Goal: Task Accomplishment & Management: Use online tool/utility

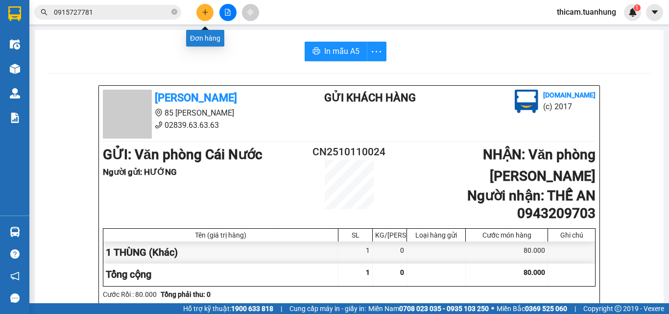
click at [203, 8] on button at bounding box center [204, 12] width 17 height 17
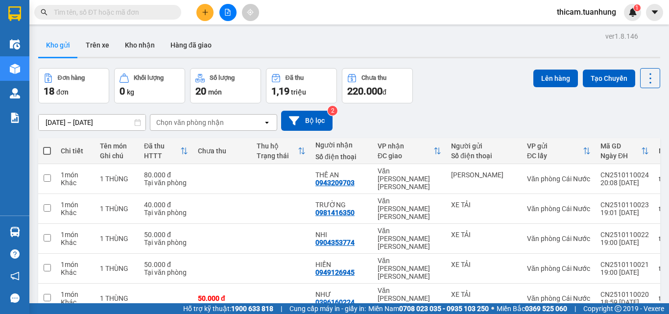
click at [46, 151] on span at bounding box center [47, 151] width 8 height 8
click at [47, 146] on input "checkbox" at bounding box center [47, 146] width 0 height 0
checkbox input "true"
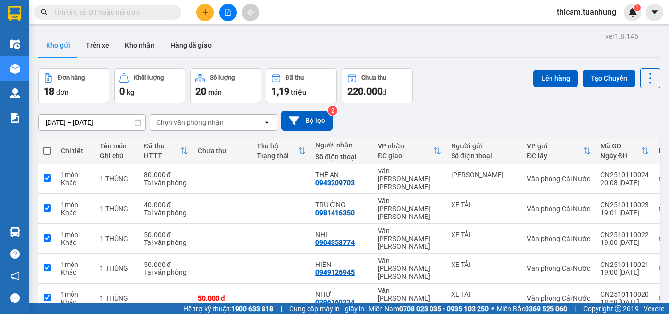
checkbox input "true"
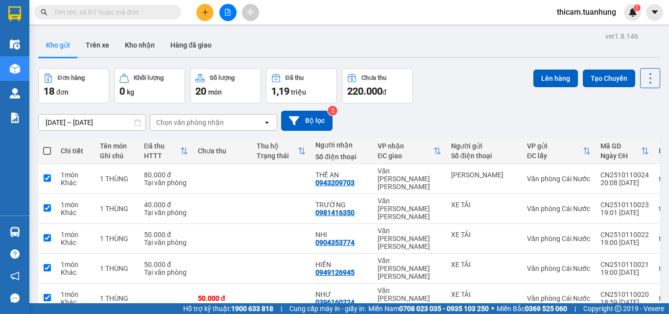
checkbox input "true"
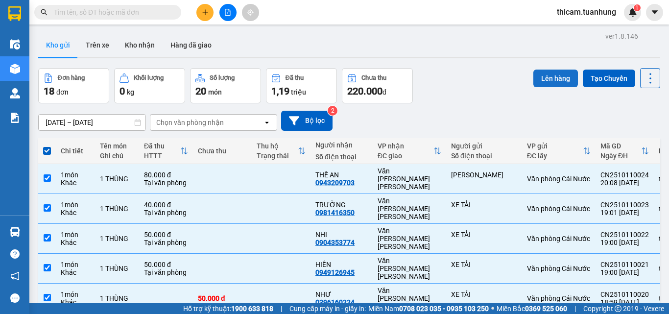
click at [552, 74] on button "Lên hàng" at bounding box center [555, 79] width 45 height 18
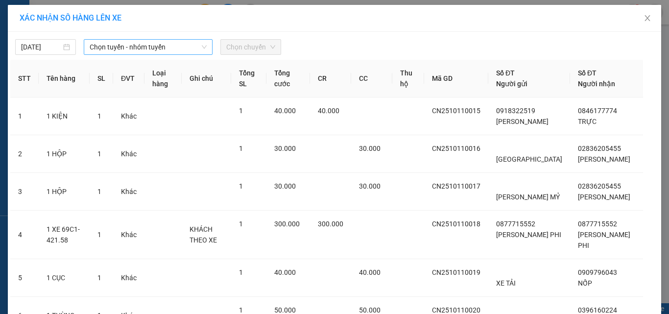
click at [118, 45] on span "Chọn tuyến - nhóm tuyến" at bounding box center [148, 47] width 117 height 15
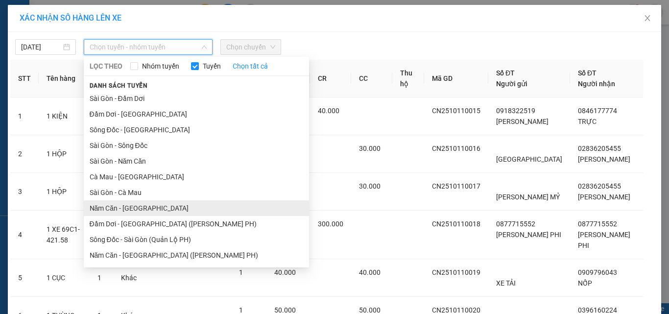
click at [118, 206] on li "Năm Căn - [GEOGRAPHIC_DATA]" at bounding box center [196, 208] width 225 height 16
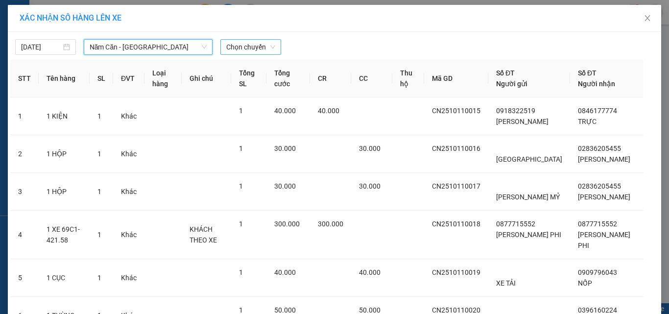
click at [235, 42] on span "Chọn chuyến" at bounding box center [250, 47] width 49 height 15
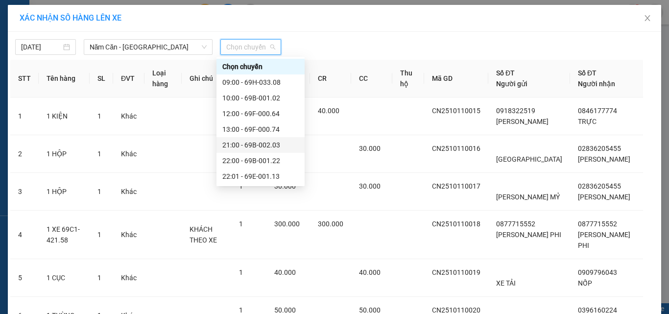
click at [255, 142] on div "21:00 - 69B-002.03" at bounding box center [260, 145] width 76 height 11
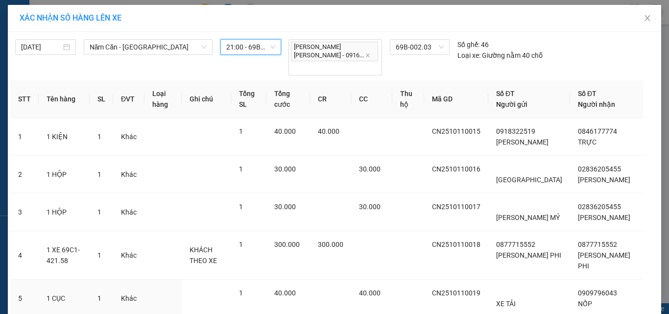
scroll to position [249, 0]
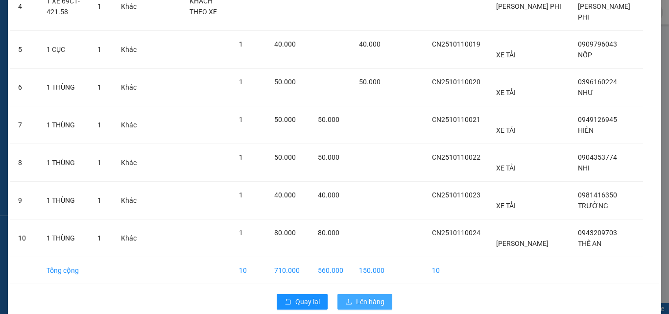
click at [384, 294] on button "Lên hàng" at bounding box center [364, 302] width 55 height 16
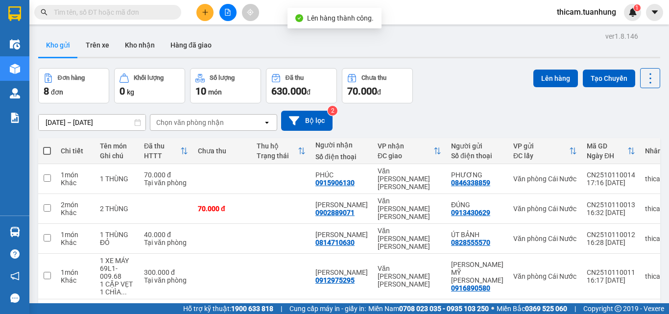
click at [47, 153] on span at bounding box center [47, 151] width 8 height 8
click at [47, 146] on input "checkbox" at bounding box center [47, 146] width 0 height 0
checkbox input "true"
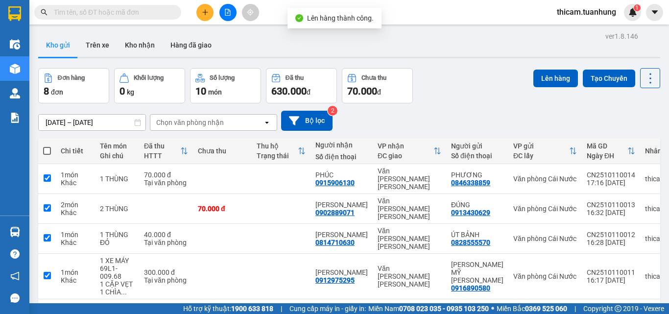
checkbox input "true"
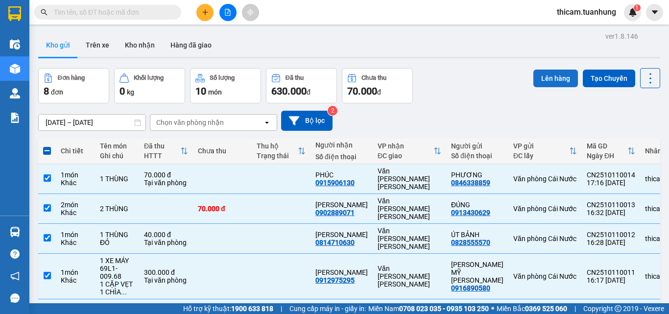
click at [553, 79] on button "Lên hàng" at bounding box center [555, 79] width 45 height 18
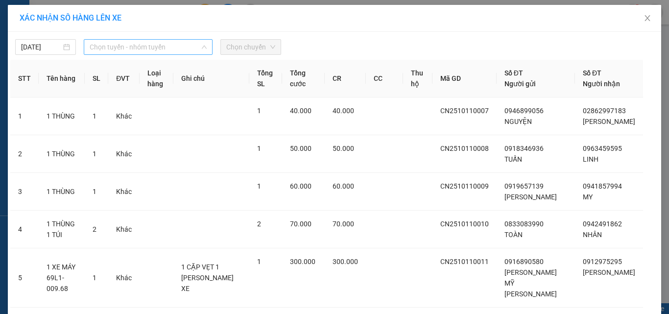
click at [107, 49] on span "Chọn tuyến - nhóm tuyến" at bounding box center [148, 47] width 117 height 15
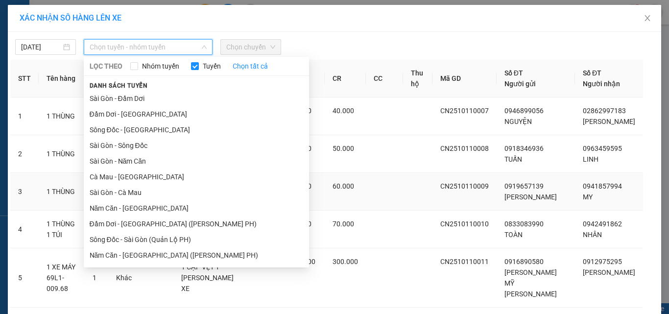
drag, startPoint x: 110, startPoint y: 211, endPoint x: 117, endPoint y: 196, distance: 15.6
click at [111, 207] on li "Năm Căn - [GEOGRAPHIC_DATA]" at bounding box center [196, 208] width 225 height 16
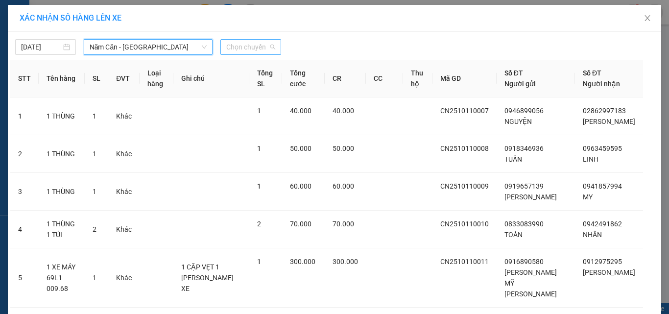
click at [241, 46] on span "Chọn chuyến" at bounding box center [250, 47] width 49 height 15
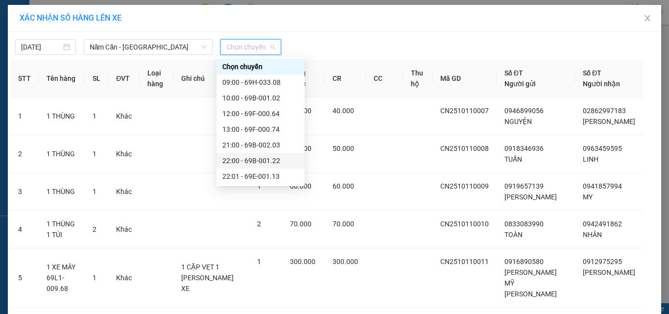
click at [241, 156] on div "22:00 - 69B-001.22" at bounding box center [260, 160] width 76 height 11
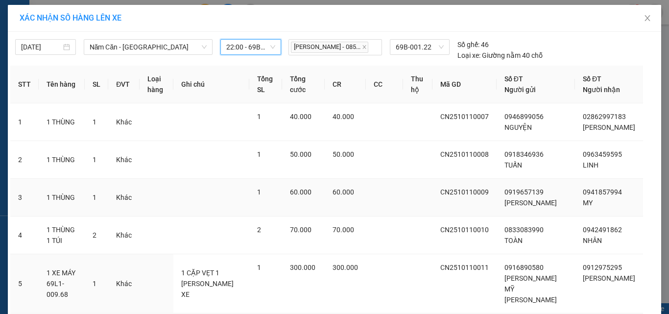
scroll to position [173, 0]
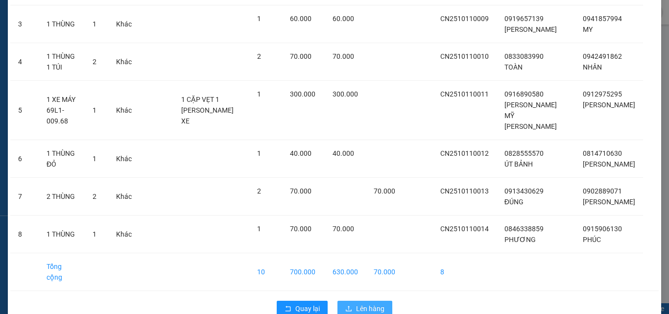
click at [362, 297] on button "Lên hàng" at bounding box center [364, 309] width 55 height 16
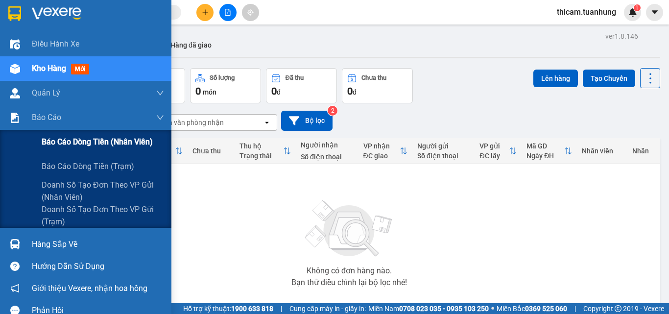
click at [57, 136] on span "Báo cáo dòng tiền (nhân viên)" at bounding box center [97, 142] width 111 height 12
